Goal: Task Accomplishment & Management: Complete application form

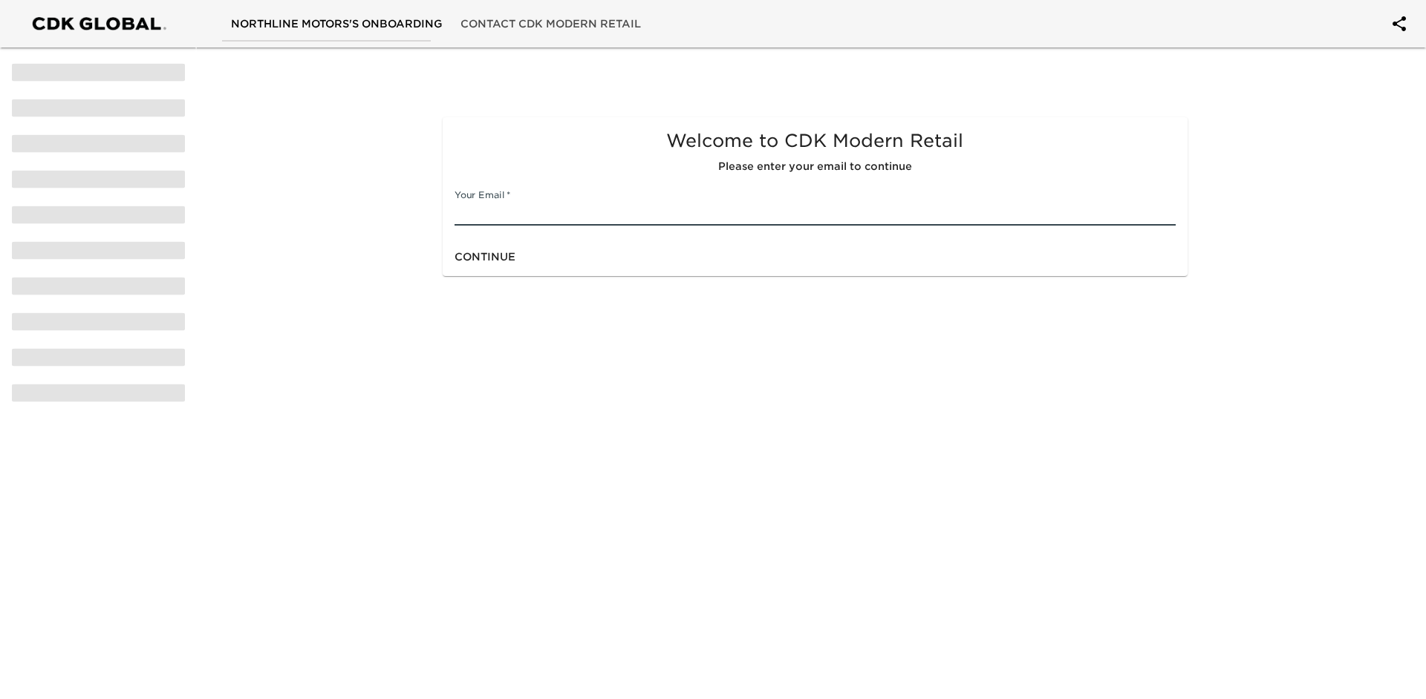
click at [490, 210] on input "text" at bounding box center [814, 214] width 720 height 24
type input "[EMAIL_ADDRESS][DOMAIN_NAME]"
click at [483, 264] on span "Continue" at bounding box center [484, 257] width 61 height 19
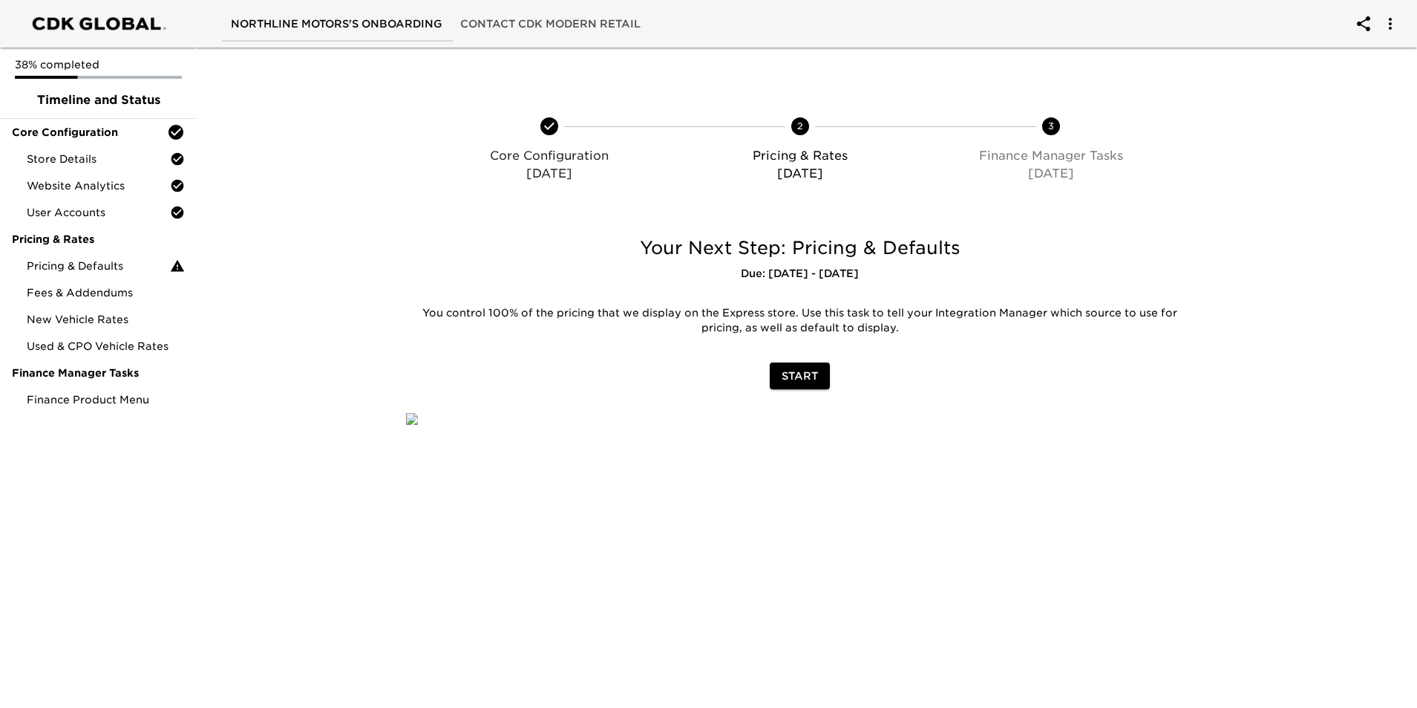
click at [797, 382] on span "Start" at bounding box center [800, 376] width 36 height 19
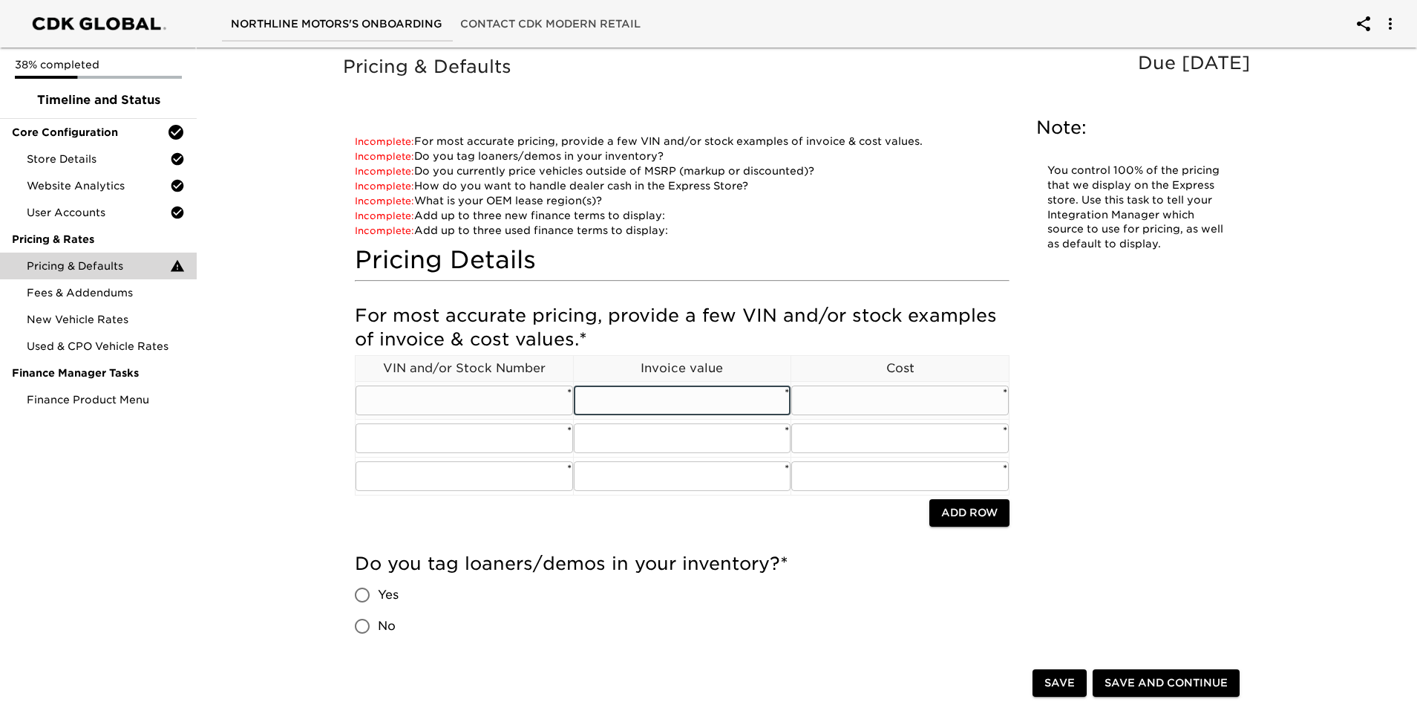
click at [729, 401] on input "text" at bounding box center [683, 400] width 218 height 30
click at [964, 405] on input "text" at bounding box center [900, 400] width 218 height 30
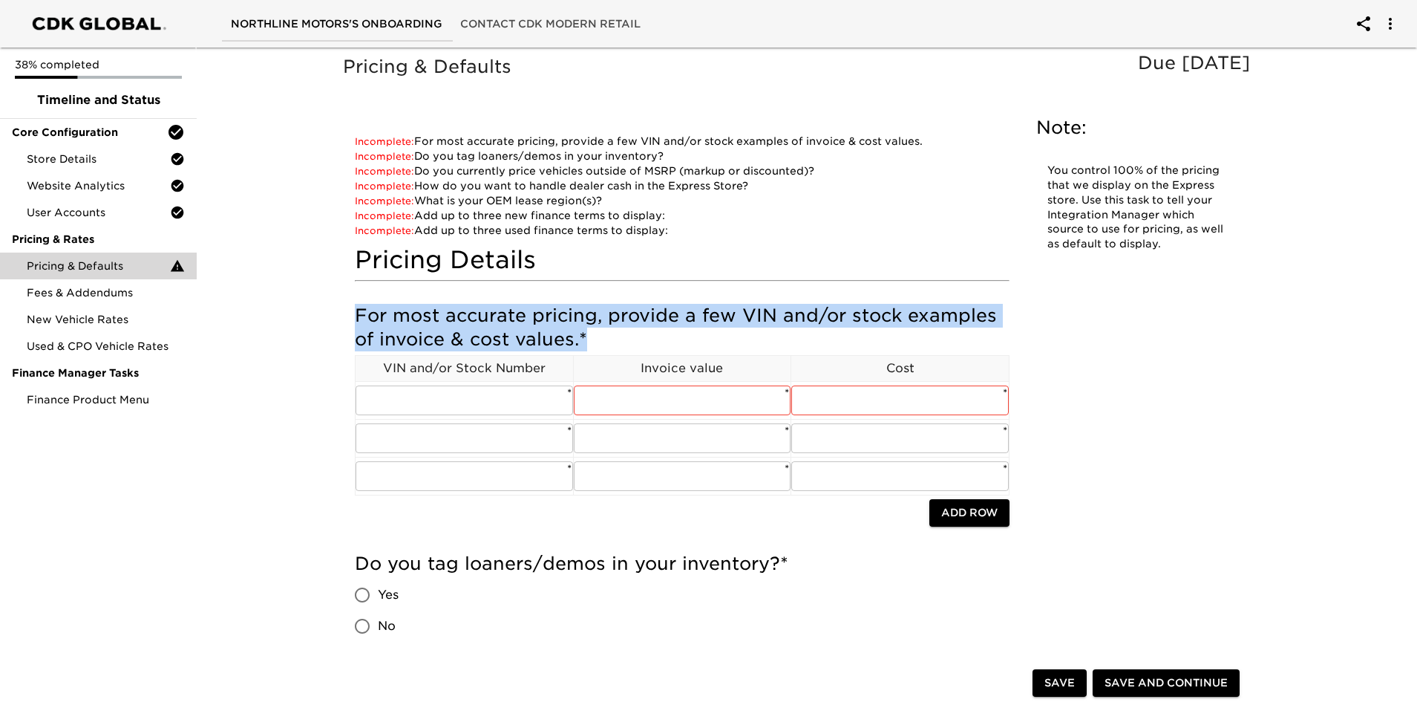
drag, startPoint x: 356, startPoint y: 307, endPoint x: 537, endPoint y: 330, distance: 182.5
click at [593, 330] on h5 "For most accurate pricing, provide a few VIN and/or stock examples of invoice &…" at bounding box center [682, 328] width 655 height 48
copy h5 "For most accurate pricing, provide a few VIN and/or stock examples of invoice &…"
click at [79, 403] on span "Finance Product Menu" at bounding box center [106, 399] width 158 height 15
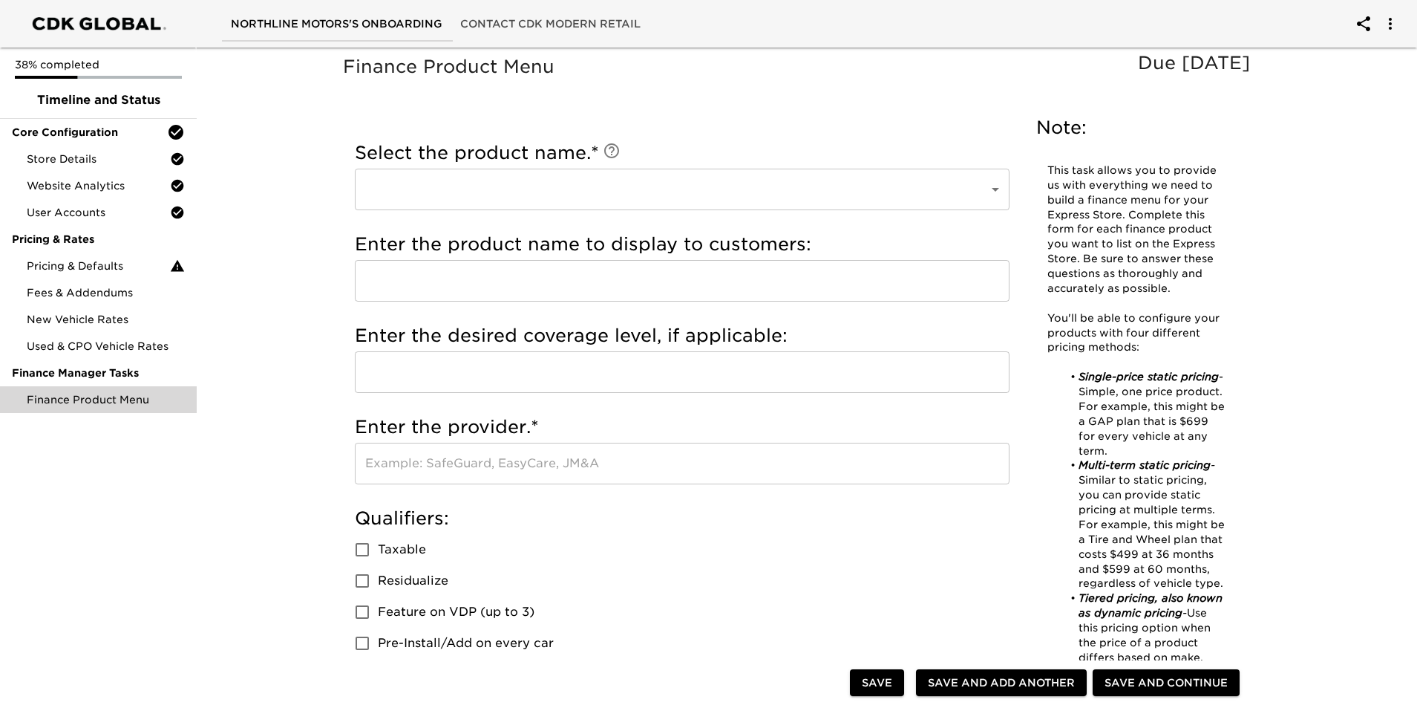
click at [653, 212] on div "Select the product name. * ​ ​" at bounding box center [682, 179] width 655 height 91
click at [642, 183] on body "Northline Motors's Onboarding Contact CDK Modern Retail 38% completed Timeline …" at bounding box center [713, 715] width 1426 height 1431
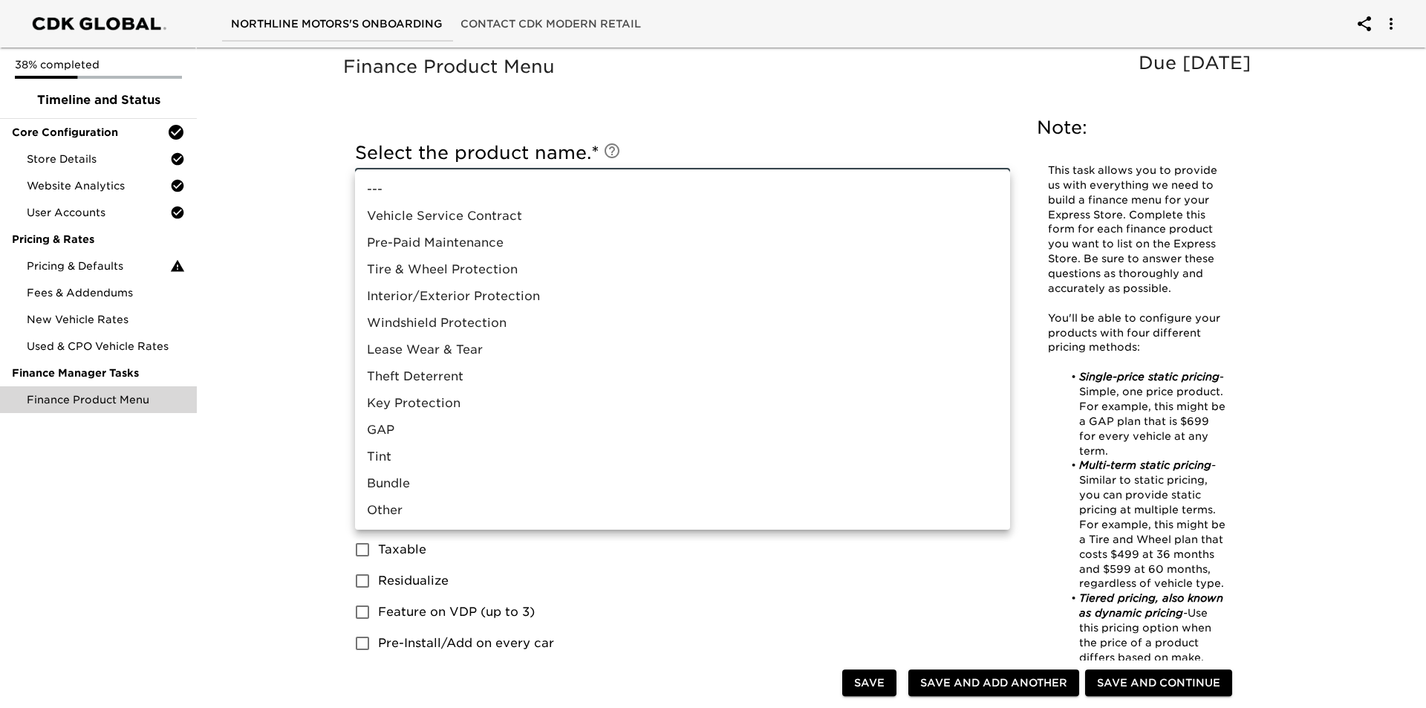
click at [299, 411] on div at bounding box center [713, 354] width 1426 height 708
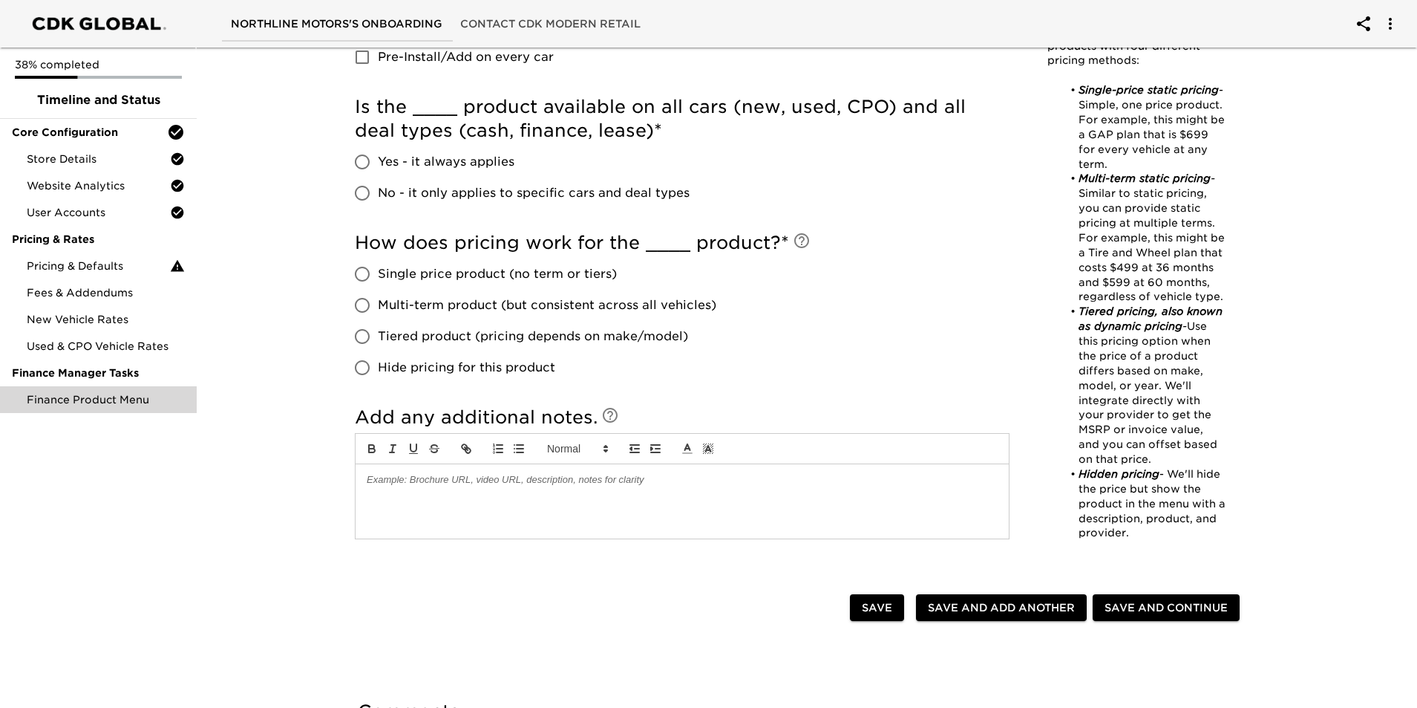
scroll to position [594, 0]
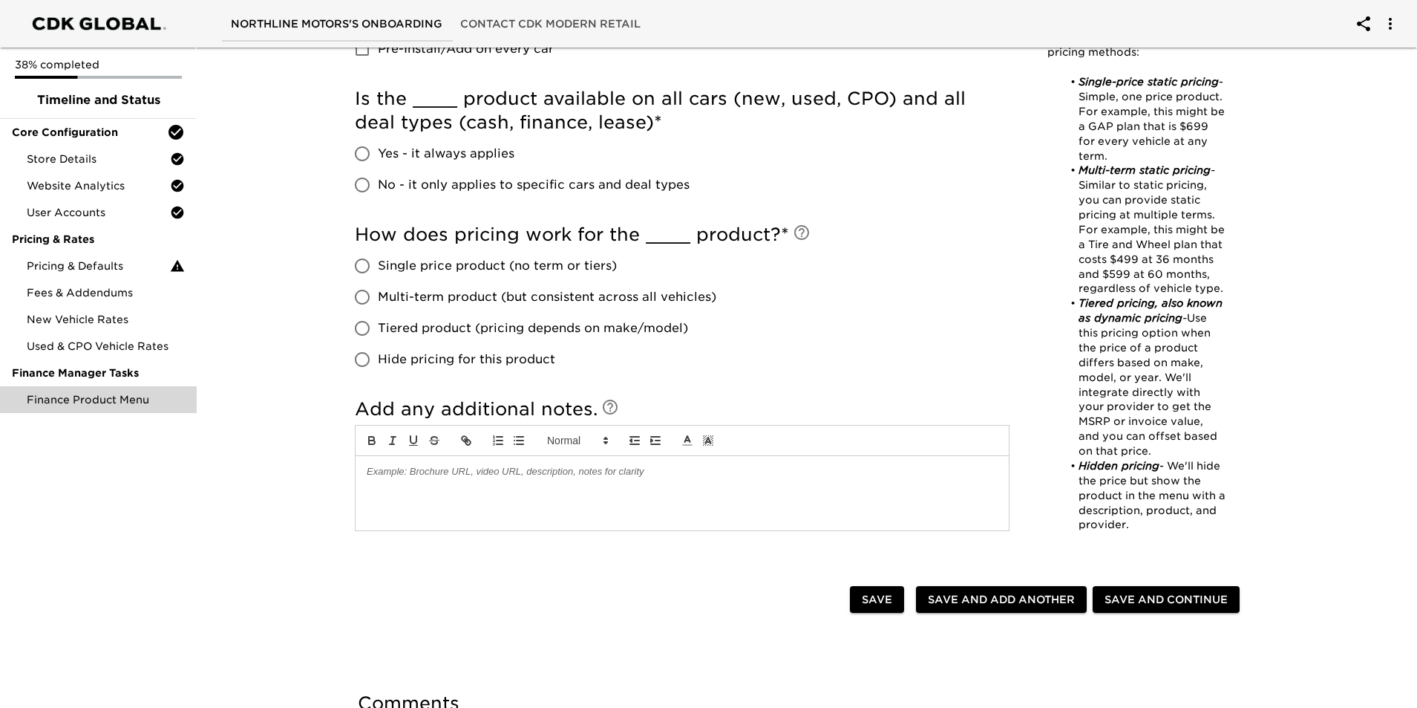
click at [1152, 583] on div "Save and Continue" at bounding box center [1166, 599] width 153 height 33
click at [1159, 590] on span "Save and Continue" at bounding box center [1166, 599] width 123 height 19
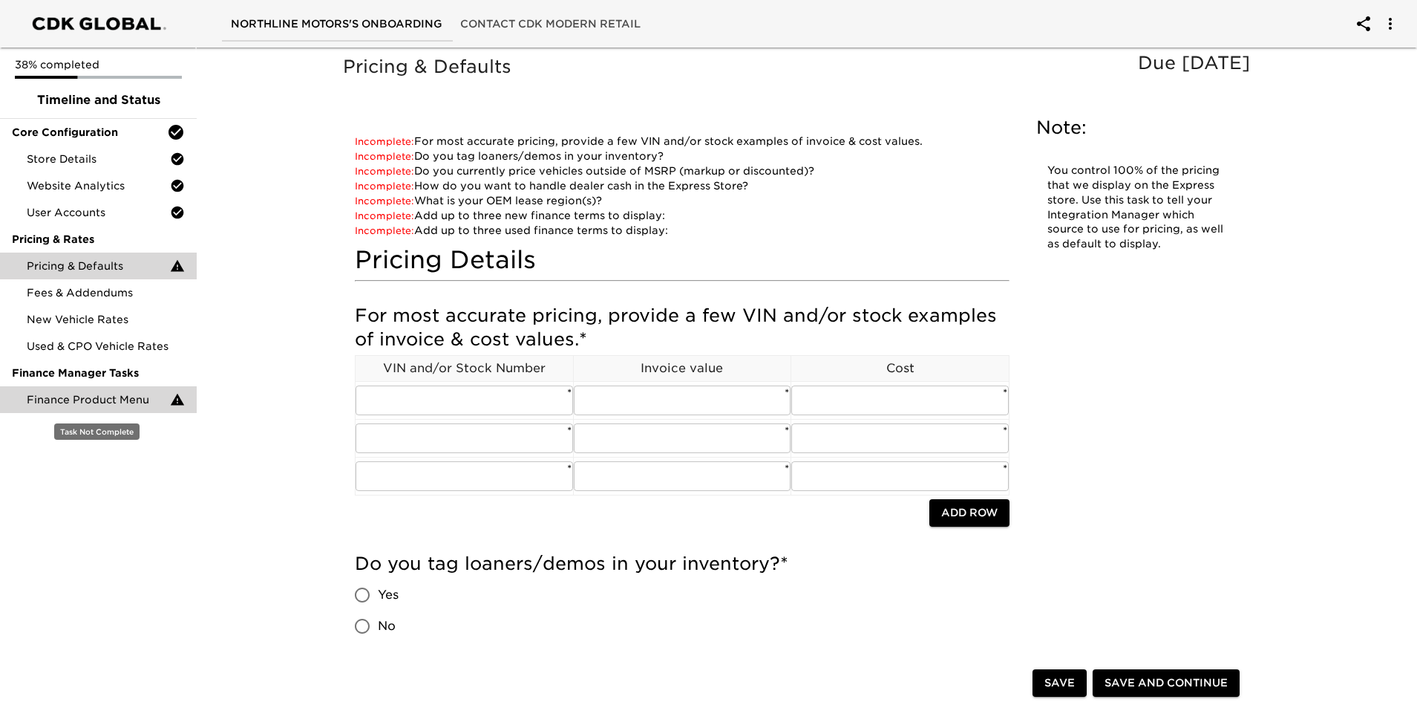
click at [83, 399] on span "Finance Product Menu" at bounding box center [98, 399] width 143 height 15
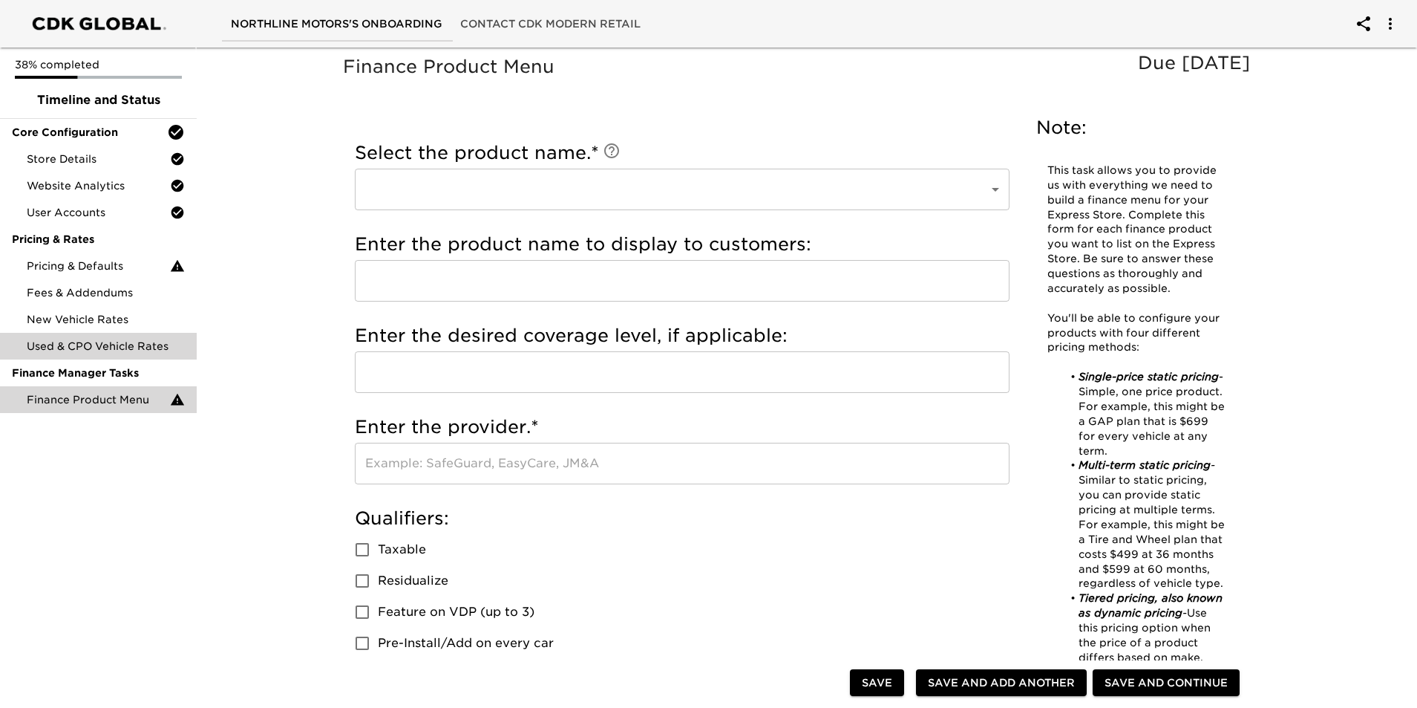
click at [130, 350] on span "Used & CPO Vehicle Rates" at bounding box center [106, 346] width 158 height 15
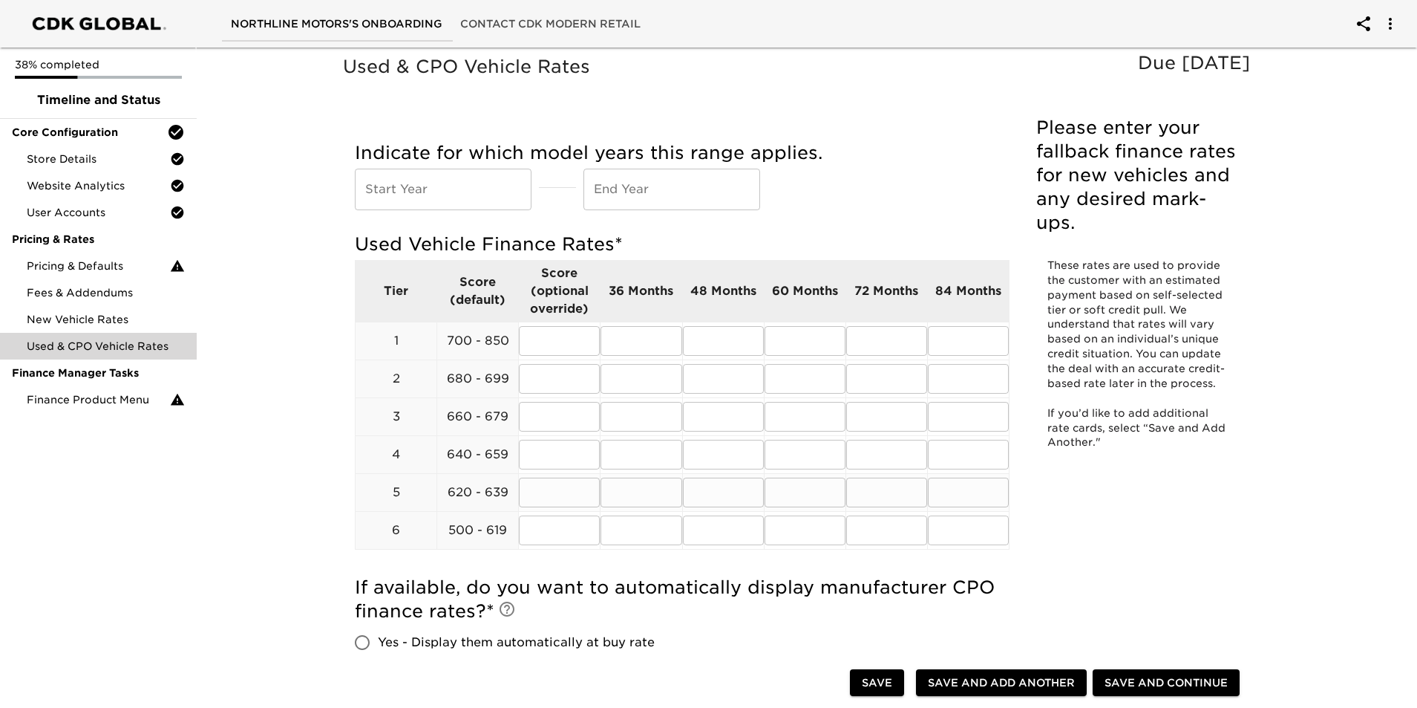
scroll to position [297, 0]
